Goal: Entertainment & Leisure: Consume media (video, audio)

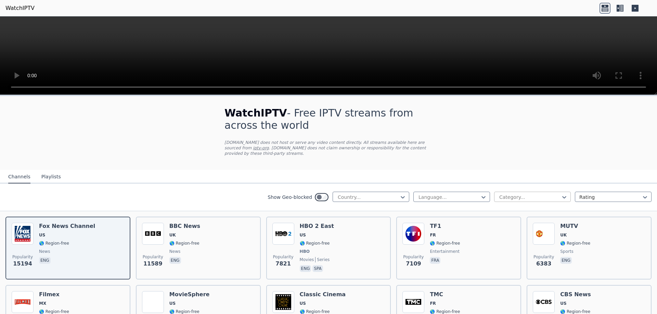
click at [538, 194] on div at bounding box center [529, 197] width 62 height 7
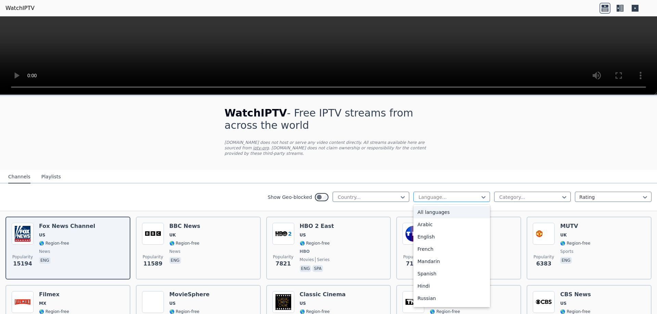
click at [442, 194] on div at bounding box center [449, 197] width 62 height 7
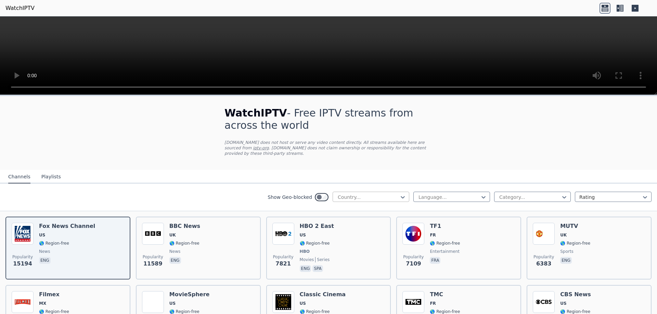
click at [373, 194] on div at bounding box center [368, 197] width 62 height 7
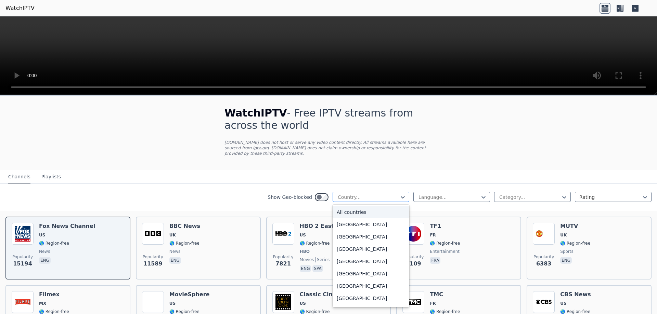
click at [373, 194] on div at bounding box center [368, 197] width 62 height 7
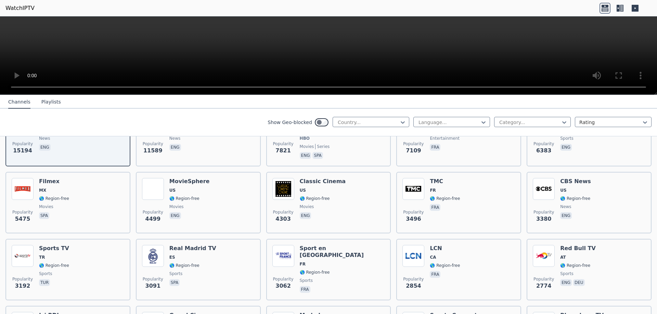
scroll to position [34, 0]
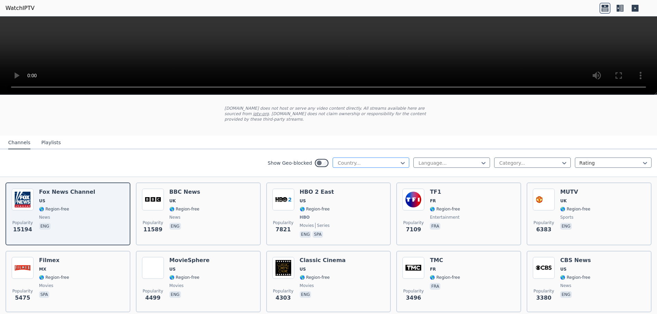
click at [390, 160] on div at bounding box center [368, 163] width 62 height 7
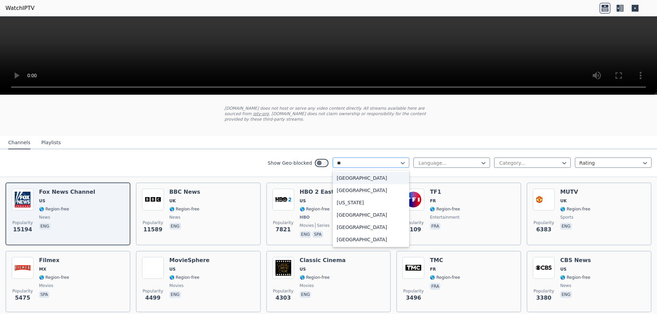
type input "***"
click at [371, 184] on div "[GEOGRAPHIC_DATA]" at bounding box center [370, 190] width 77 height 12
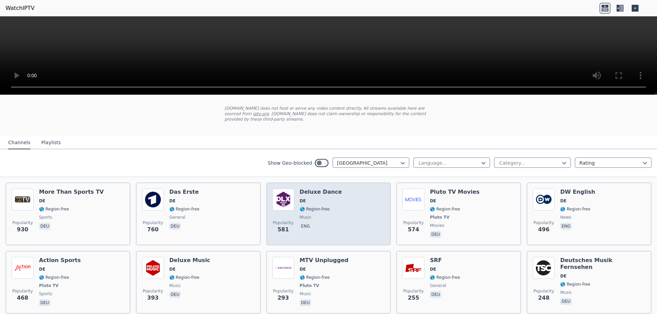
click at [309, 207] on span "🌎 Region-free" at bounding box center [315, 209] width 30 height 5
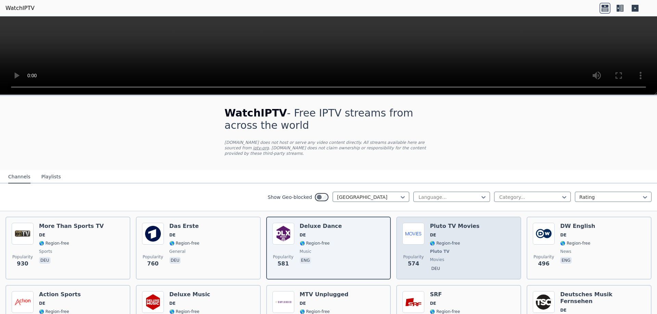
click at [456, 233] on span "DE" at bounding box center [455, 235] width 50 height 5
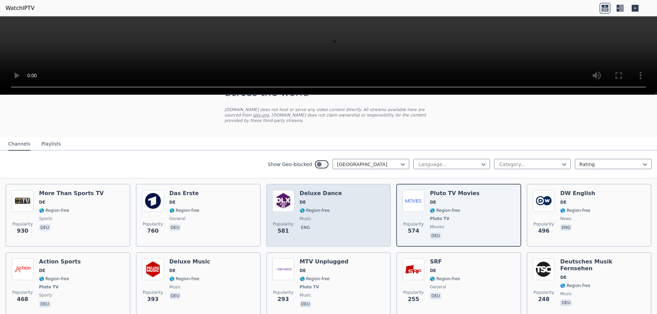
scroll to position [34, 0]
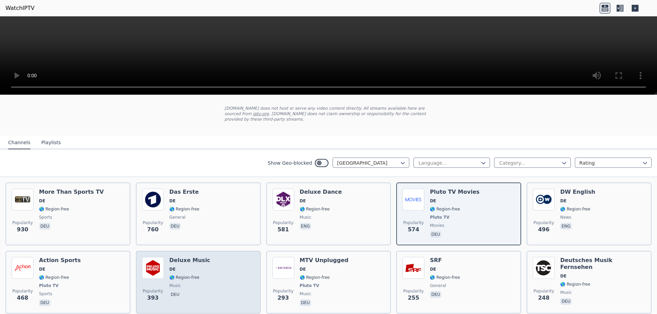
click at [232, 257] on div "Popularity 393 Deluxe Music DE 🌎 Region-free music deu" at bounding box center [198, 282] width 113 height 51
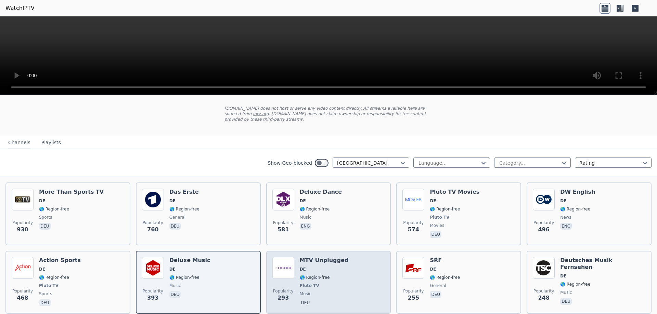
click at [349, 265] on div "Popularity 293 MTV Unplugged DE 🌎 Region-free Pluto TV music deu" at bounding box center [328, 282] width 113 height 51
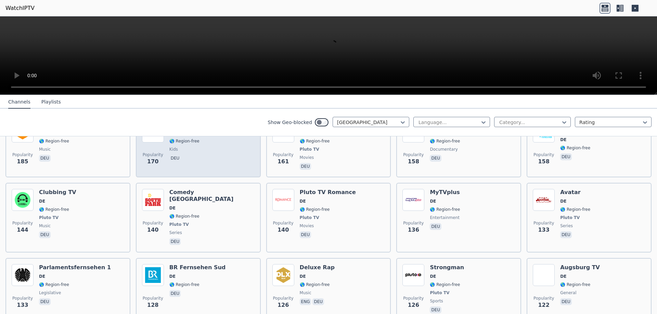
scroll to position [308, 0]
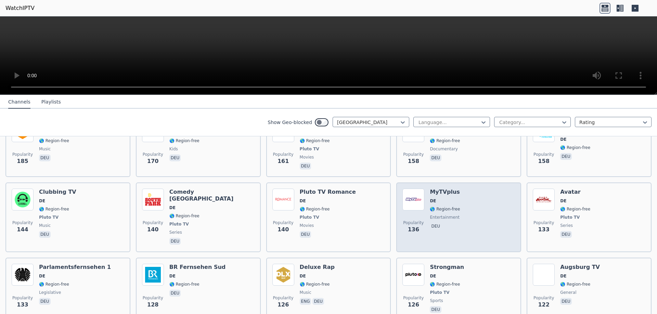
click at [453, 207] on span "🌎 Region-free" at bounding box center [445, 209] width 30 height 5
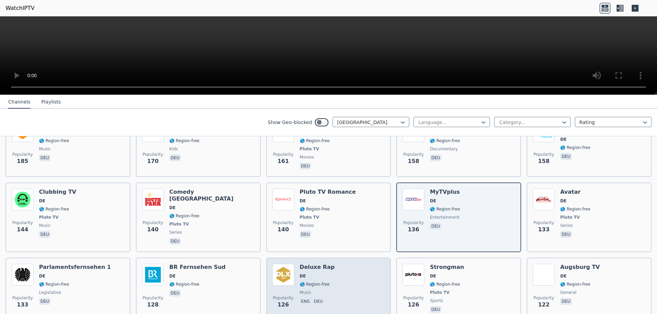
click at [320, 264] on div "Deluxe Rap DE 🌎 Region-free music eng deu" at bounding box center [317, 289] width 35 height 51
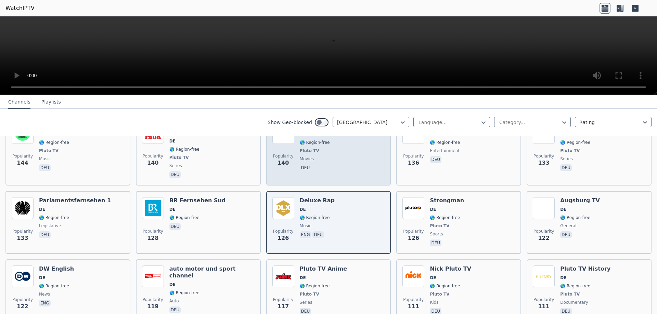
scroll to position [376, 0]
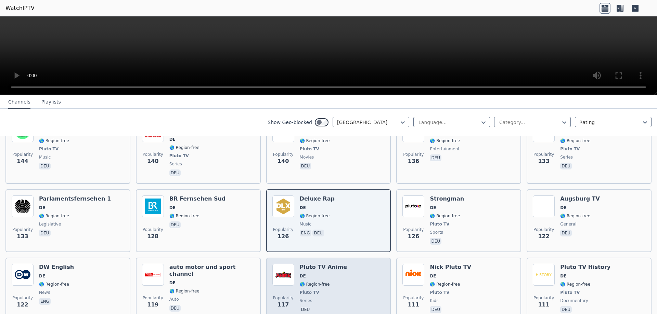
click at [343, 270] on div "Popularity 117 Pluto TV Anime DE 🌎 Region-free Pluto TV series deu" at bounding box center [328, 289] width 113 height 51
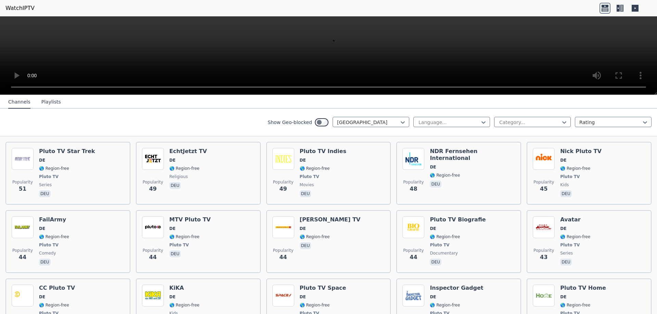
scroll to position [1060, 0]
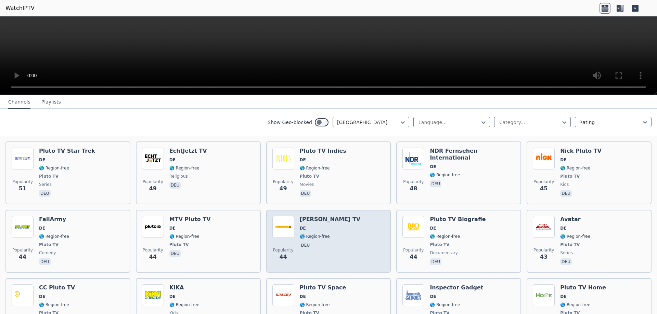
click at [331, 219] on div "[PERSON_NAME] TV DE 🌎 Region-free deu" at bounding box center [330, 241] width 61 height 51
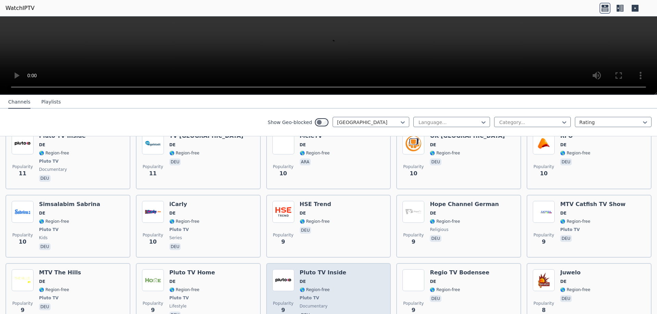
scroll to position [3366, 0]
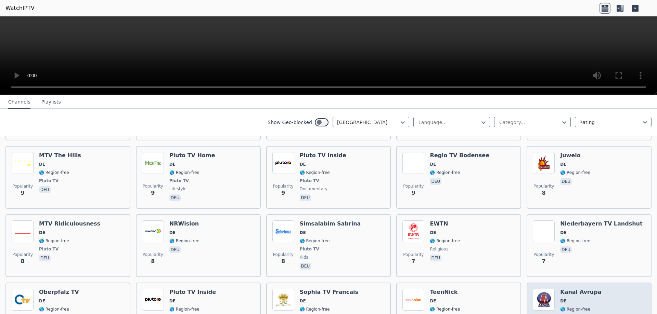
click at [611, 289] on div "Popularity 6 Kanal Avrupa DE 🌎 Region-free tur" at bounding box center [589, 314] width 113 height 51
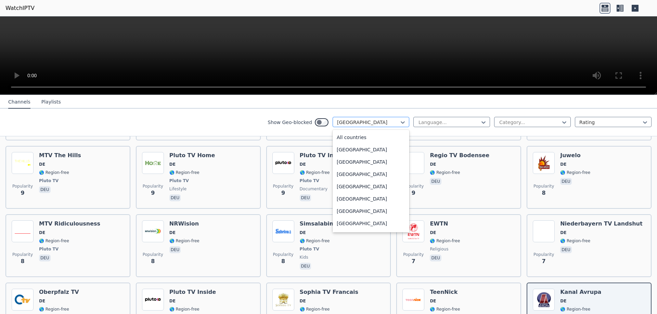
click at [383, 119] on div at bounding box center [368, 122] width 62 height 7
click at [371, 135] on div "All countries" at bounding box center [370, 137] width 77 height 12
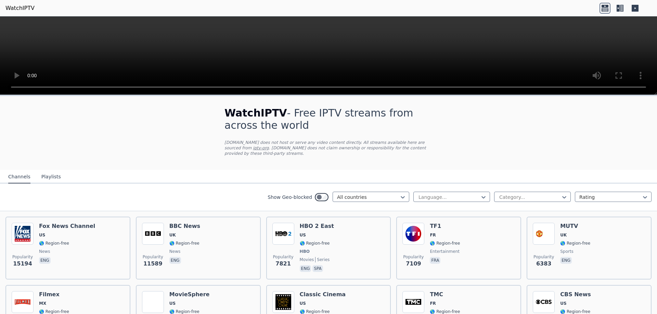
click at [303, 34] on video at bounding box center [328, 55] width 657 height 79
click at [577, 184] on div "Show Geo-blocked All countries Language... Category... Rating" at bounding box center [328, 198] width 657 height 28
click at [580, 194] on div at bounding box center [610, 197] width 62 height 7
click at [589, 194] on div at bounding box center [610, 197] width 62 height 7
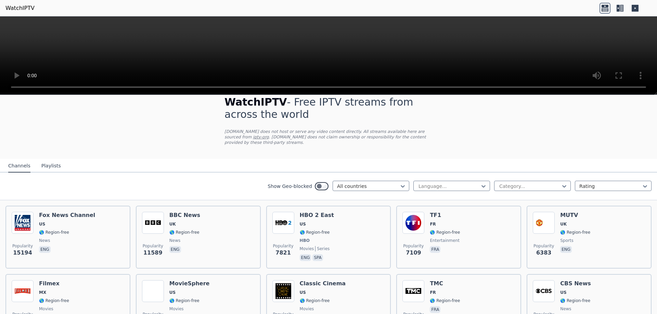
scroll to position [34, 0]
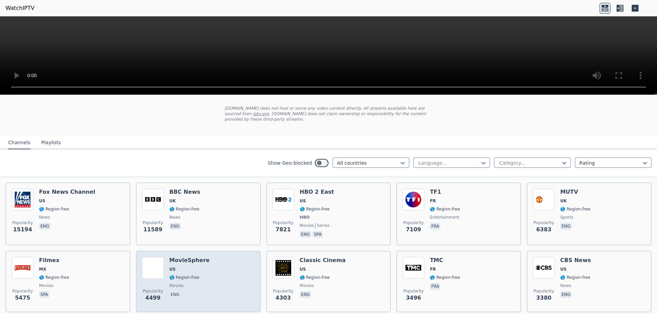
click at [205, 275] on div "Popularity 4499 MovieSphere US 🌎 Region-free movies eng" at bounding box center [198, 281] width 113 height 49
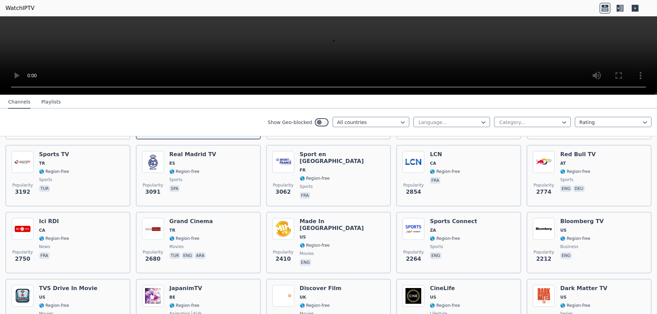
scroll to position [274, 0]
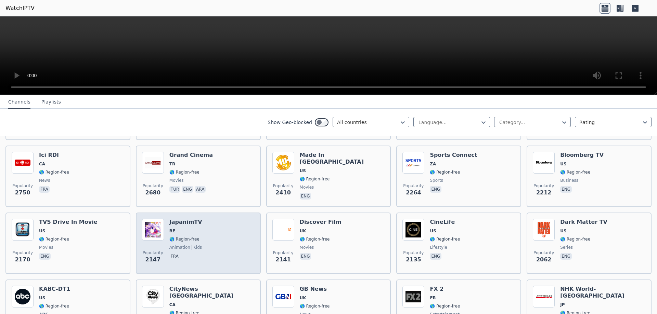
click at [235, 236] on div "Popularity 2147 JapanimTV BE 🌎 Region-free animation kids fra" at bounding box center [198, 243] width 113 height 49
